Goal: Go to known website: Go to known website

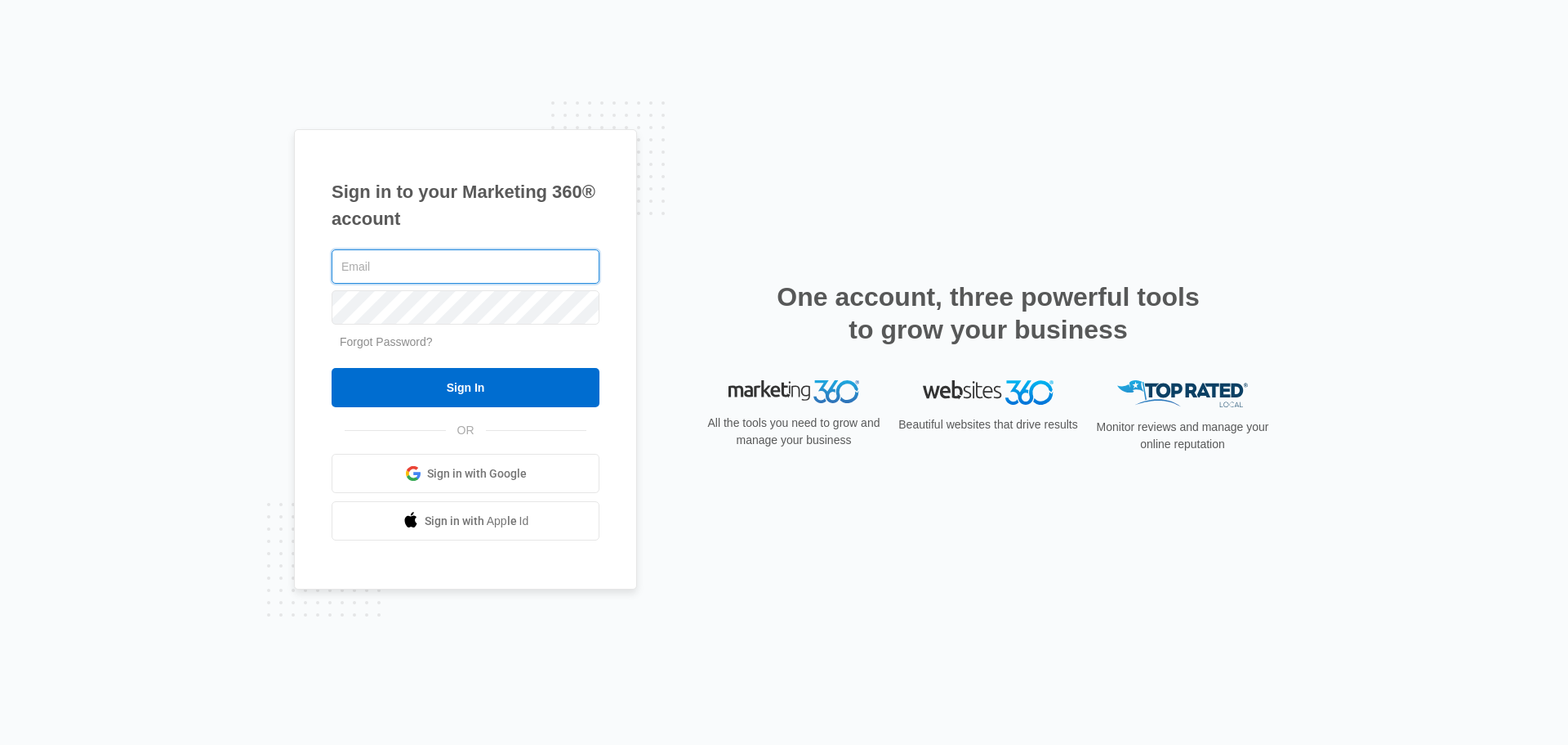
type input "[PERSON_NAME][EMAIL_ADDRESS][DOMAIN_NAME]"
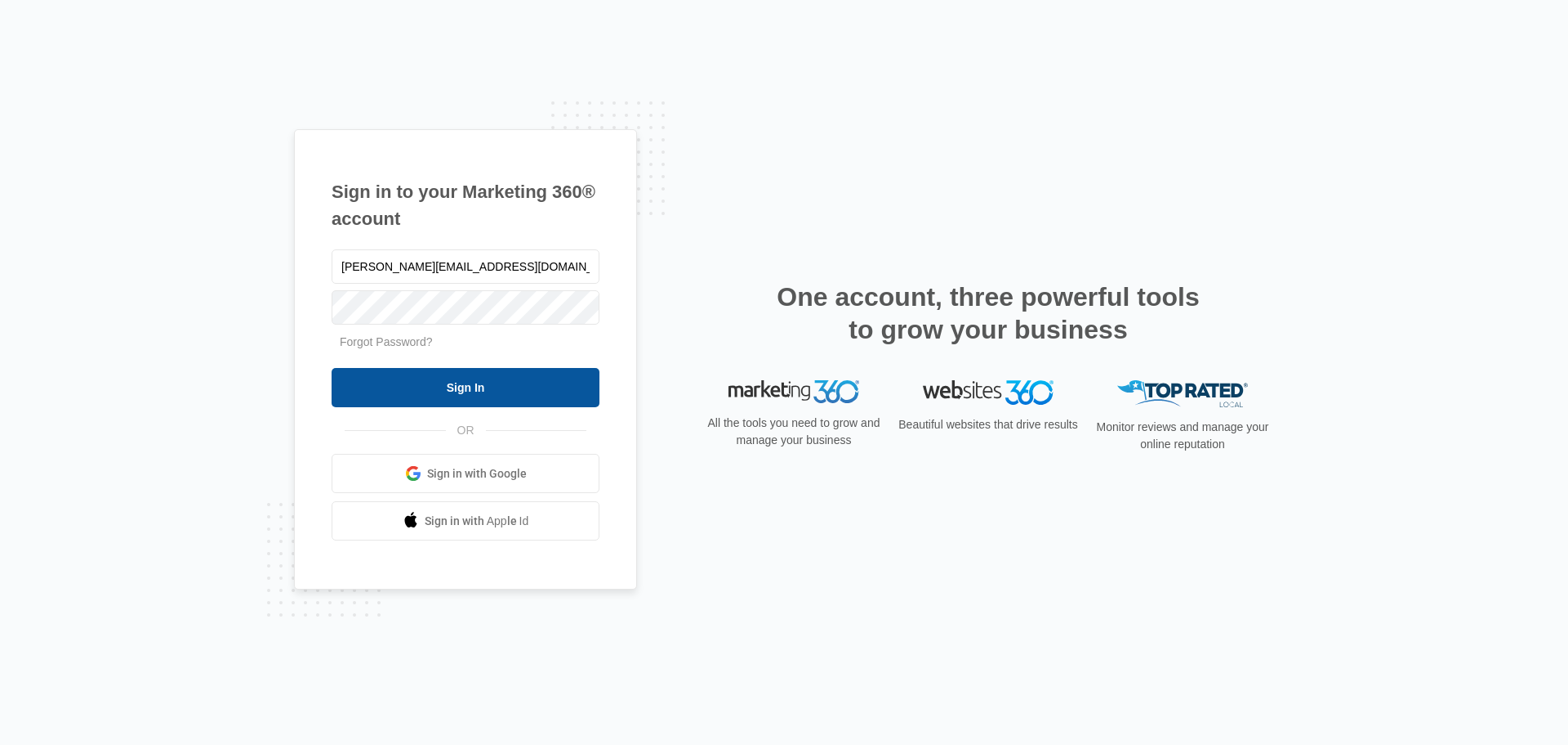
click at [470, 382] on input "Sign In" at bounding box center [465, 387] width 268 height 39
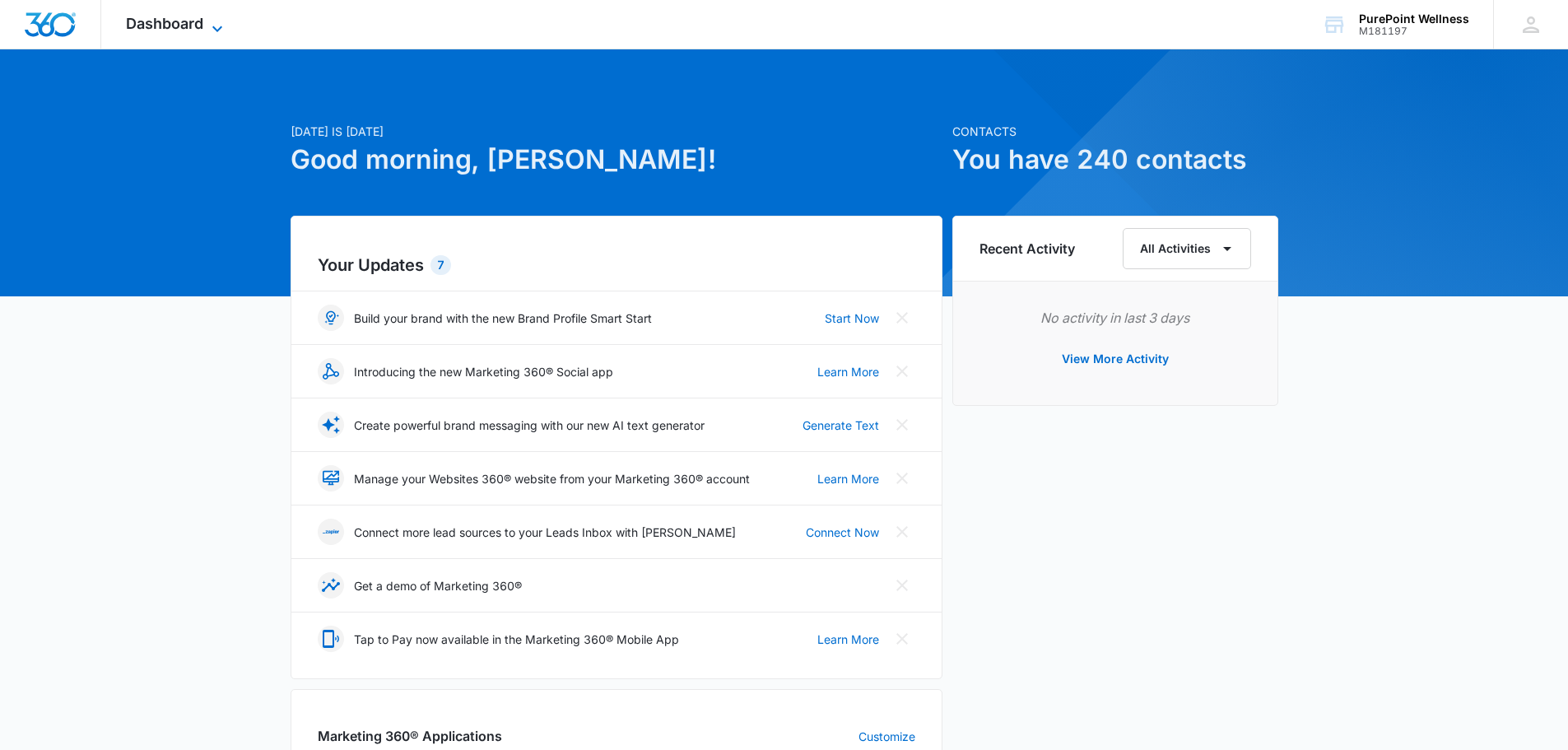
click at [218, 19] on icon at bounding box center [218, 29] width 20 height 20
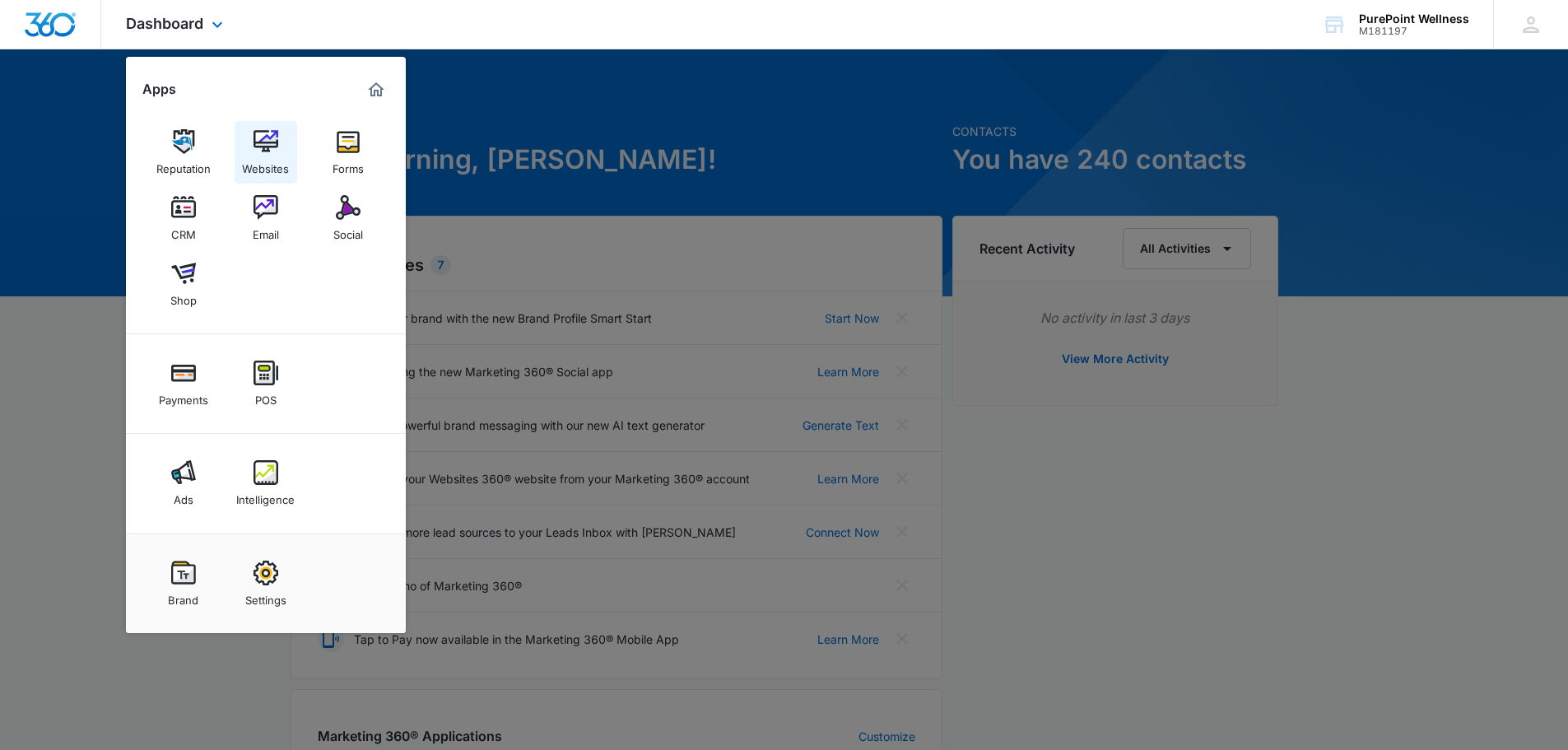
click at [257, 153] on img at bounding box center [265, 141] width 24 height 24
